Goal: Task Accomplishment & Management: Use online tool/utility

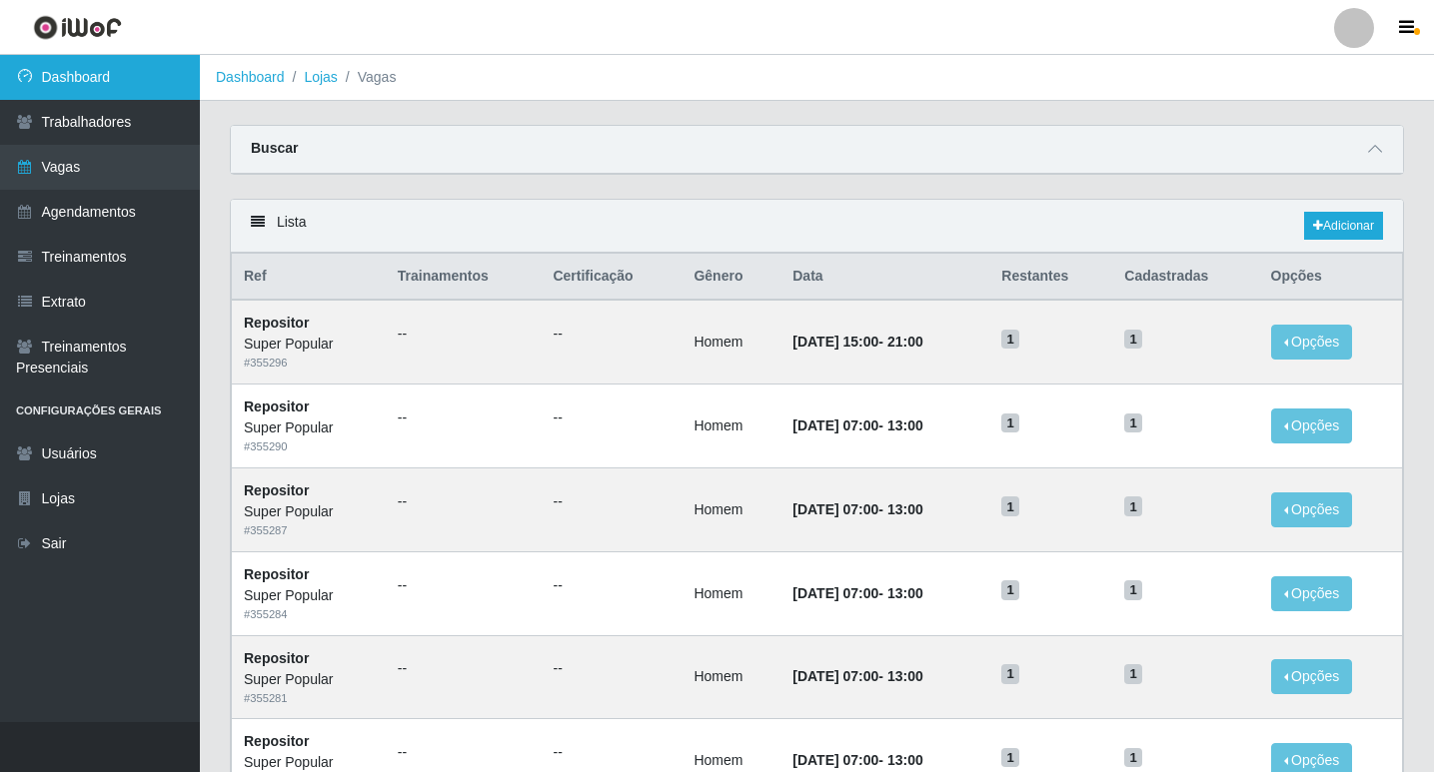
click at [103, 63] on link "Dashboard" at bounding box center [100, 77] width 200 height 45
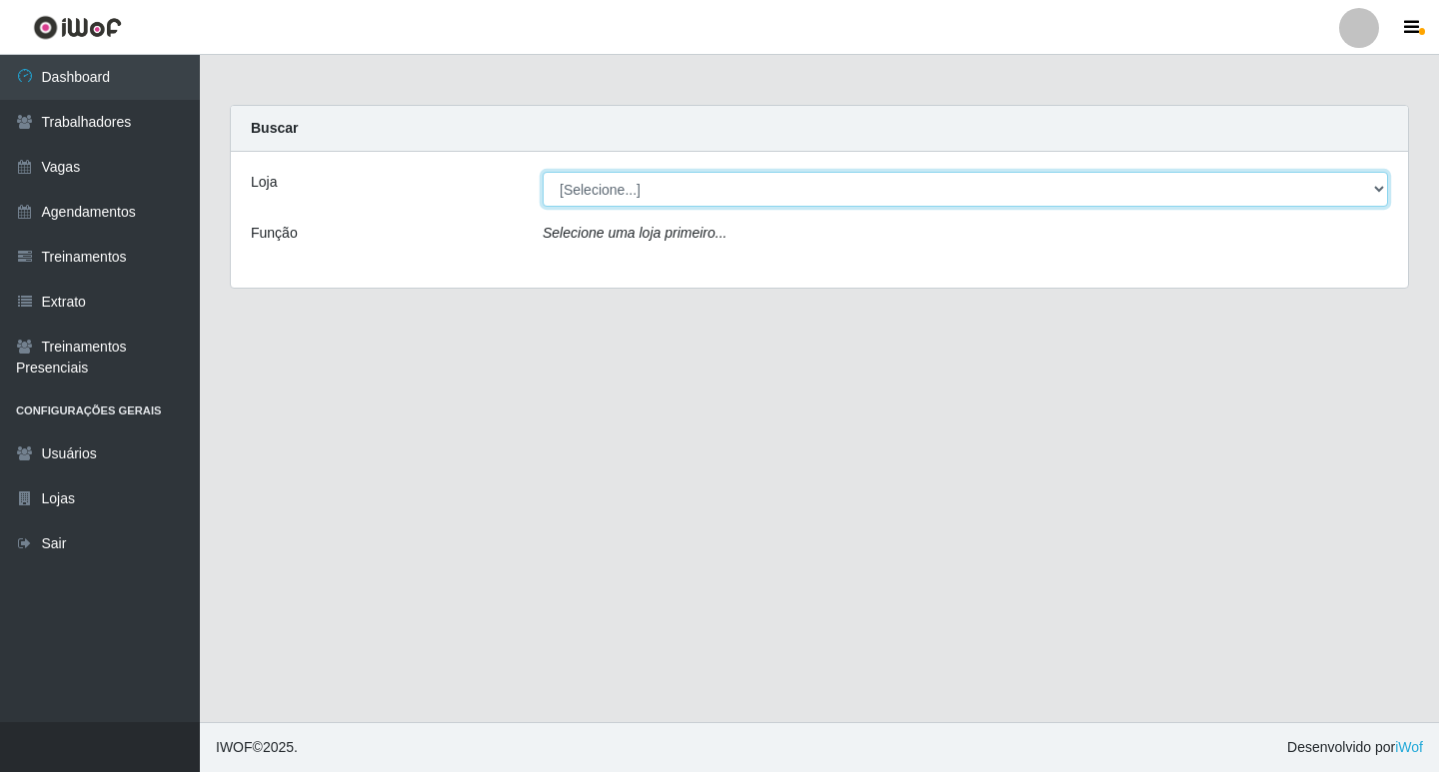
click at [1285, 188] on select "[Selecione...] Super Popular" at bounding box center [964, 189] width 845 height 35
select select "537"
click at [542, 172] on select "[Selecione...] Super Popular" at bounding box center [964, 189] width 845 height 35
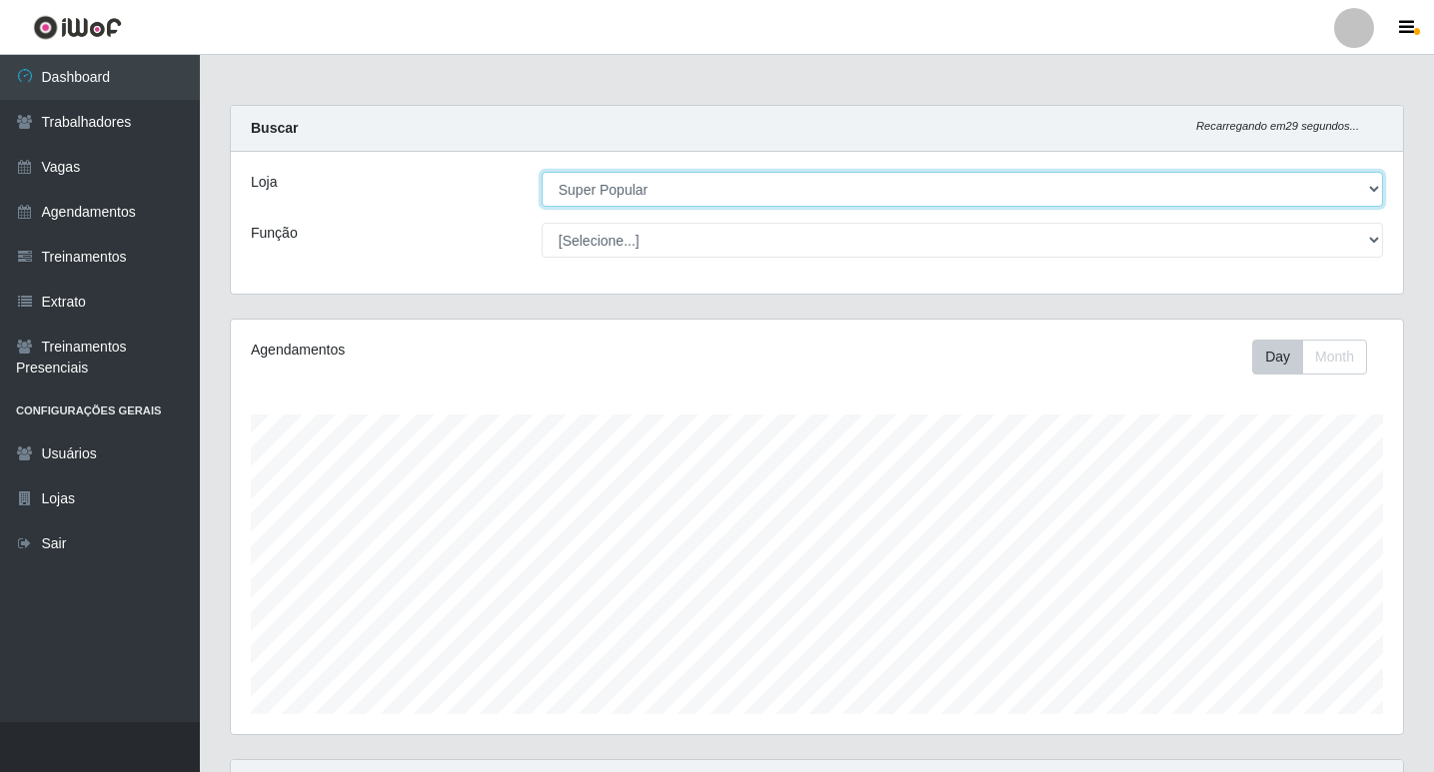
scroll to position [415, 1172]
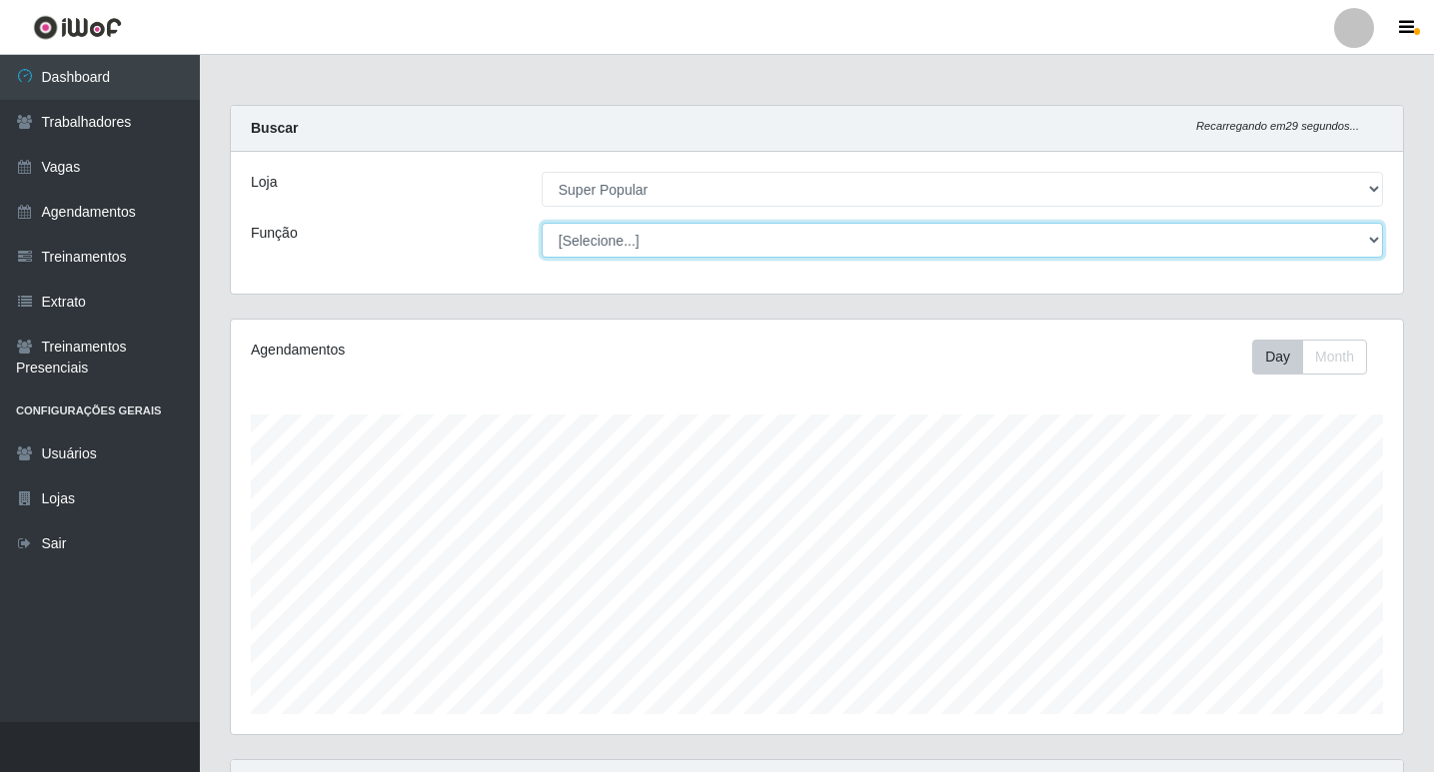
click at [754, 241] on select "[Selecione...] Repositor Repositor + Repositor ++" at bounding box center [961, 240] width 841 height 35
select select "24"
click at [541, 223] on select "[Selecione...] Repositor Repositor + Repositor ++" at bounding box center [961, 240] width 841 height 35
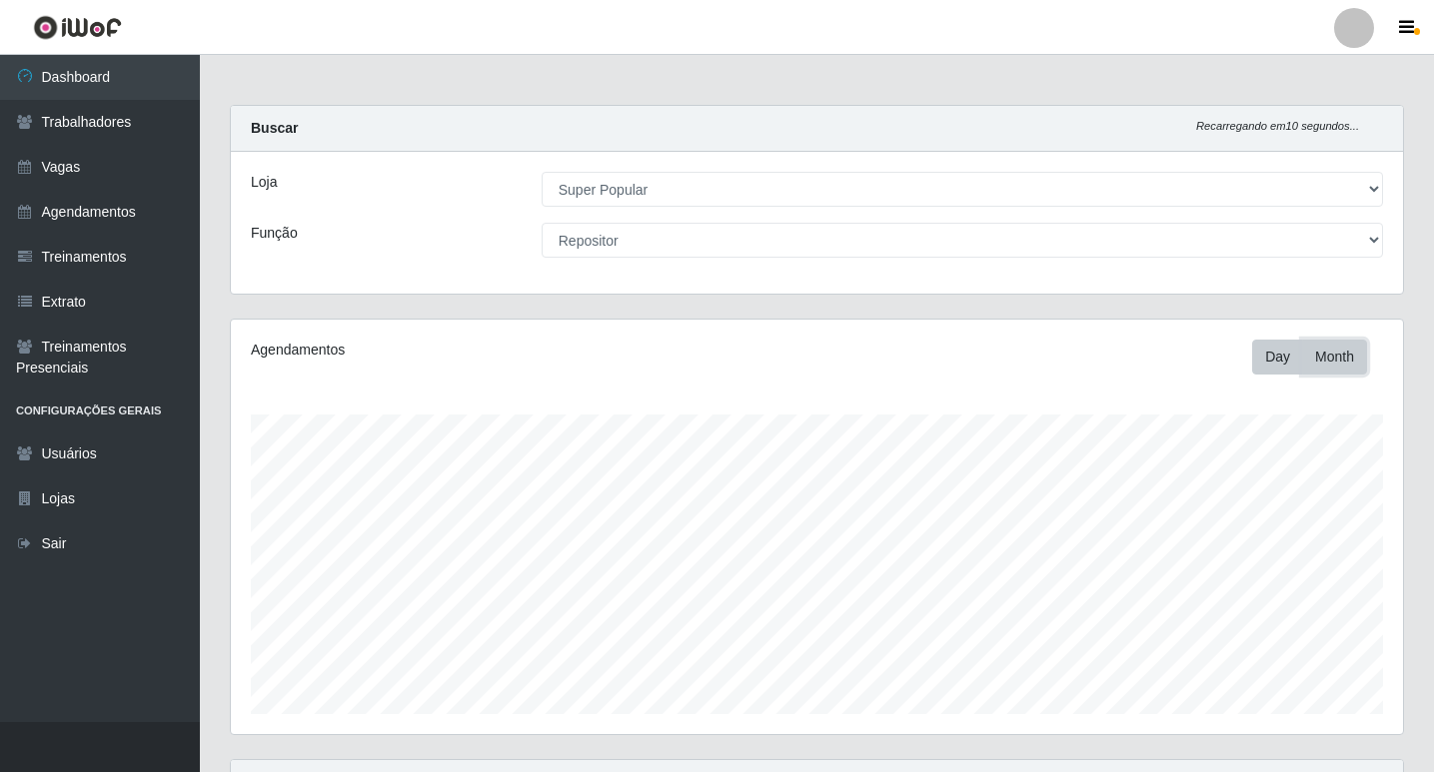
click at [1325, 356] on button "Month" at bounding box center [1334, 357] width 65 height 35
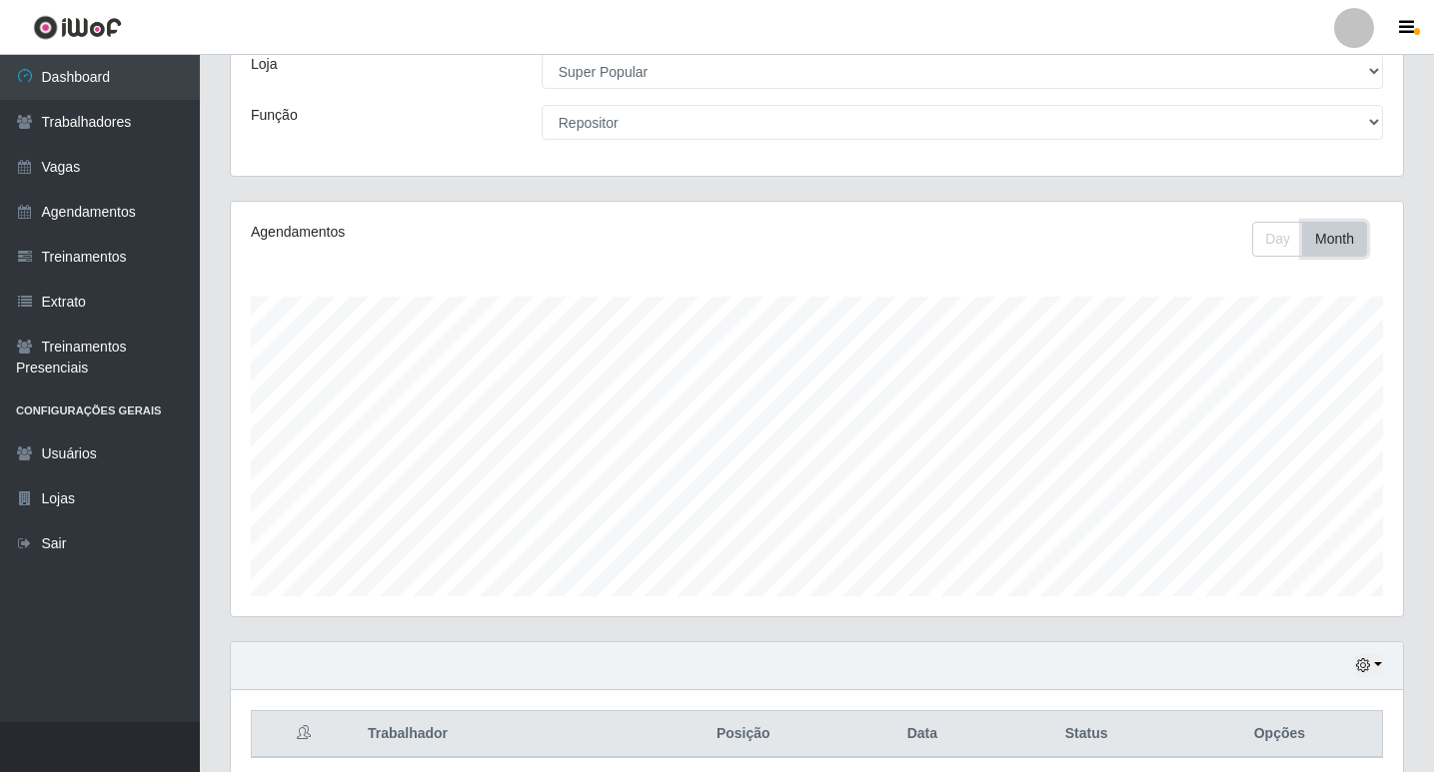
scroll to position [199, 0]
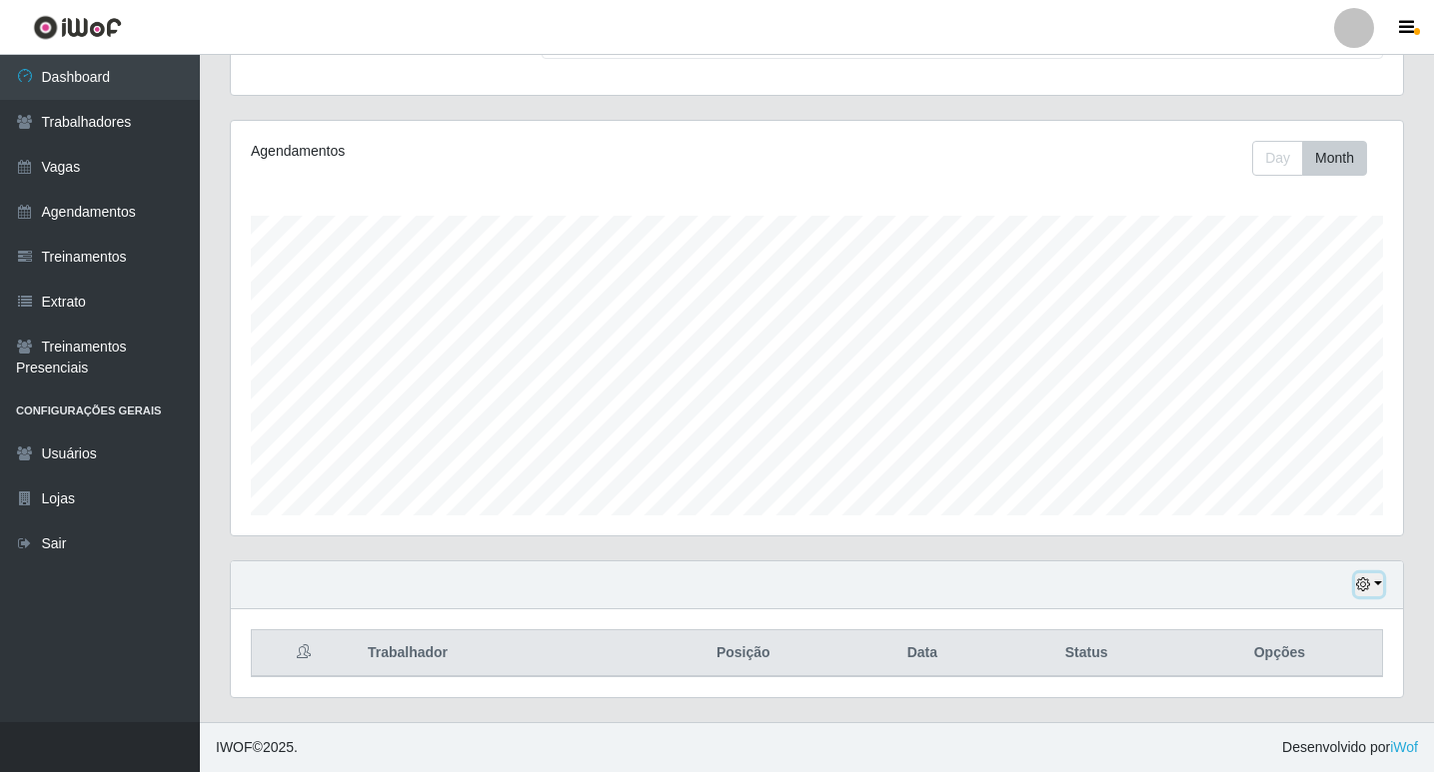
click at [1358, 578] on button "button" at bounding box center [1369, 584] width 28 height 23
click at [1272, 515] on button "1 Semana" at bounding box center [1303, 511] width 158 height 42
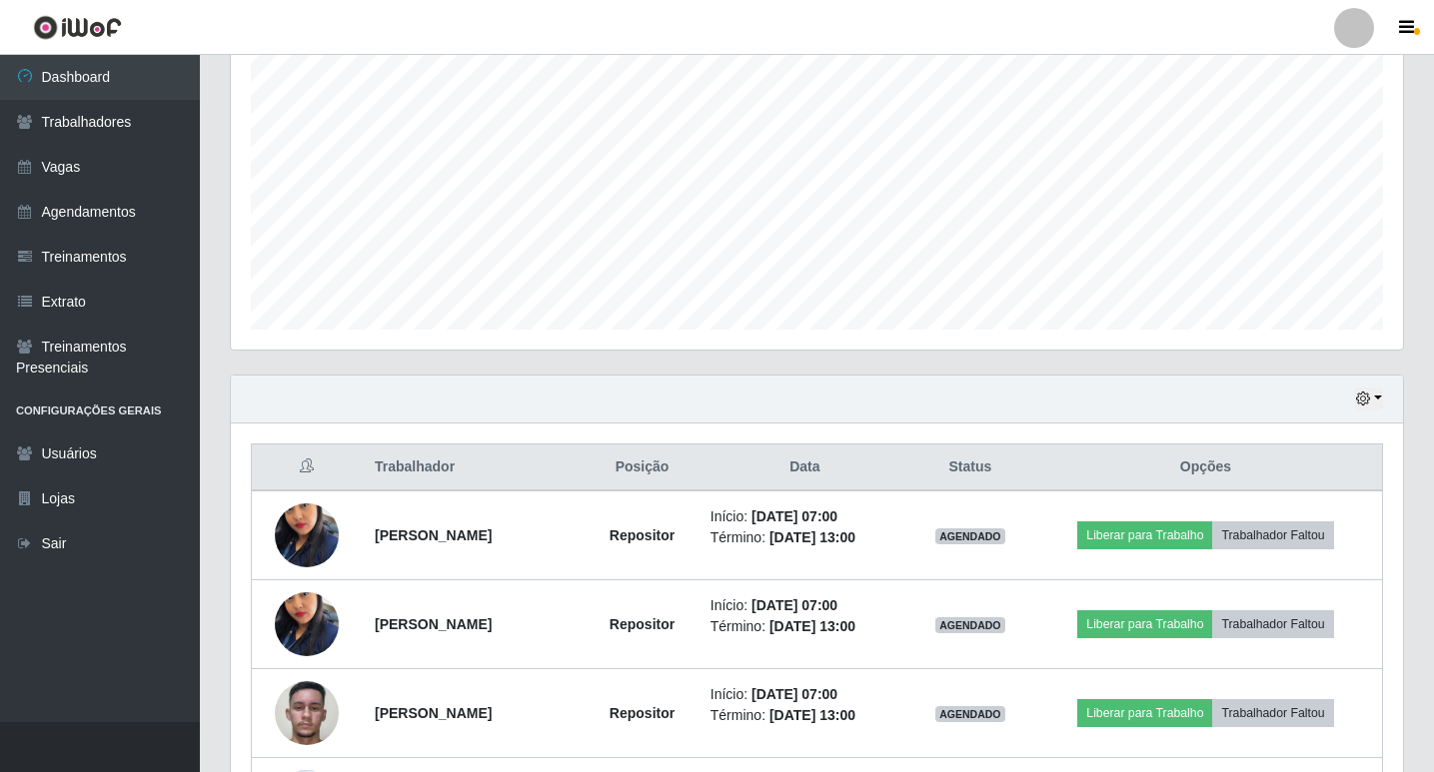
scroll to position [643, 0]
